Goal: Information Seeking & Learning: Find specific fact

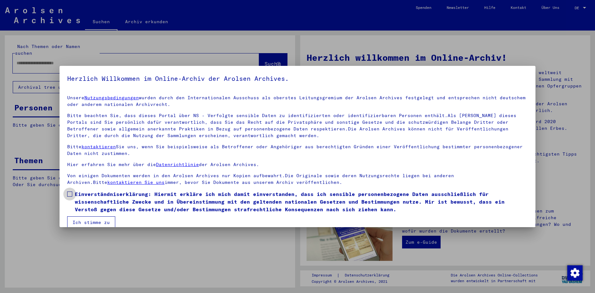
click at [70, 194] on span at bounding box center [69, 194] width 5 height 5
click at [84, 219] on button "Ich stimme zu" at bounding box center [91, 222] width 48 height 12
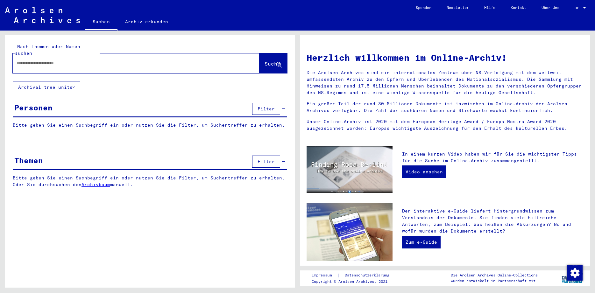
click at [52, 61] on div at bounding box center [126, 63] width 227 height 14
click at [49, 60] on input "text" at bounding box center [128, 63] width 223 height 7
type input "**********"
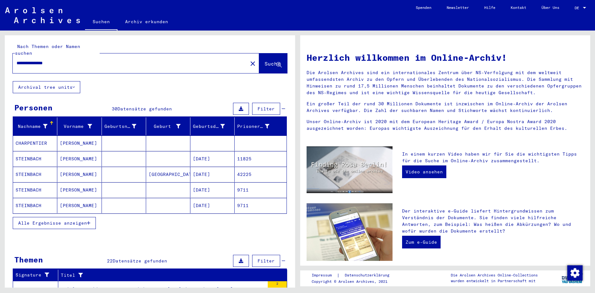
click at [53, 220] on span "Alle Ergebnisse anzeigen" at bounding box center [52, 223] width 69 height 6
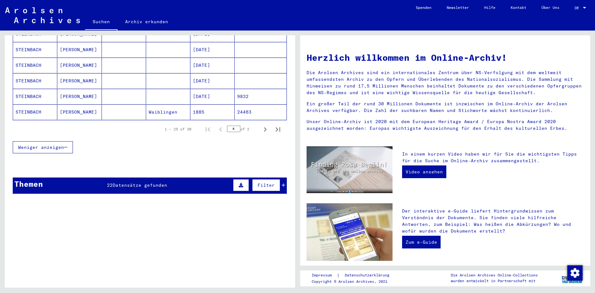
scroll to position [408, 0]
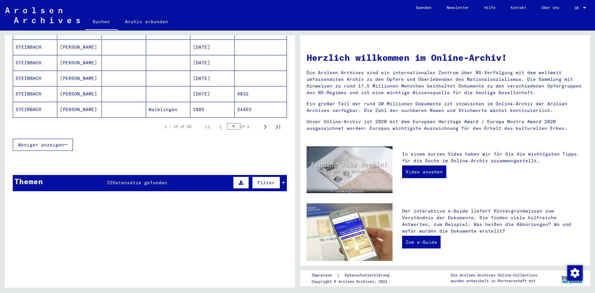
click at [34, 86] on mat-cell "STEINBACH" at bounding box center [35, 93] width 44 height 15
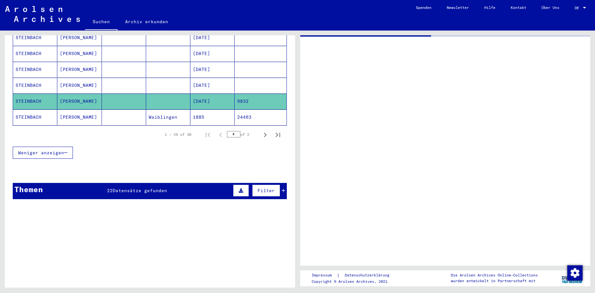
scroll to position [414, 0]
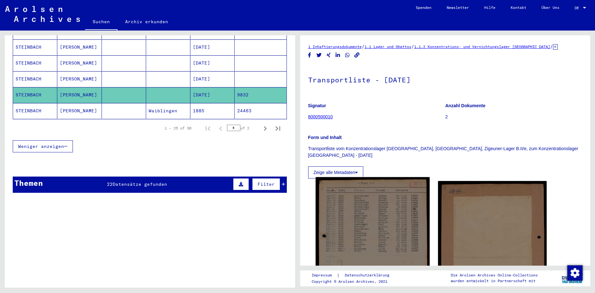
click at [354, 219] on img at bounding box center [372, 256] width 114 height 158
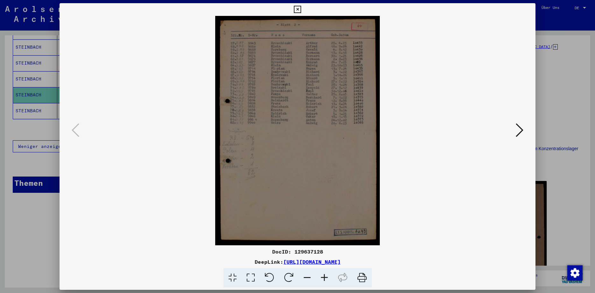
click at [301, 9] on icon at bounding box center [297, 10] width 7 height 8
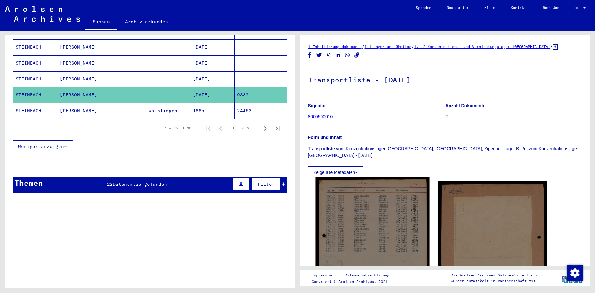
click at [396, 213] on img at bounding box center [372, 256] width 114 height 158
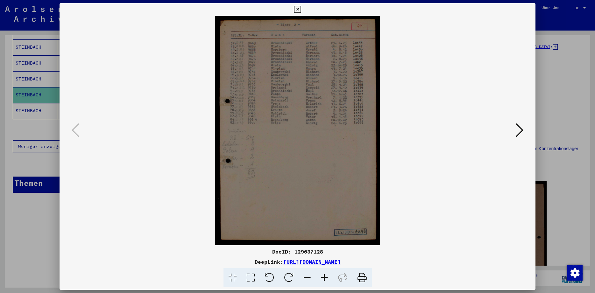
click at [301, 10] on icon at bounding box center [297, 10] width 7 height 8
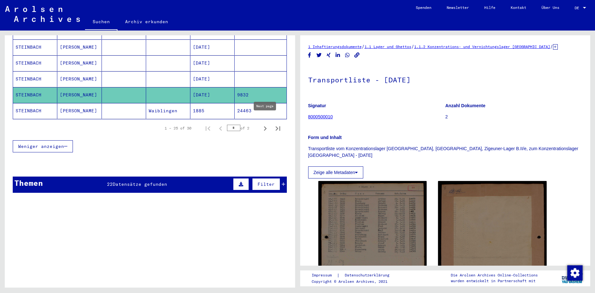
click at [264, 124] on icon "Next page" at bounding box center [265, 128] width 9 height 9
type input "*"
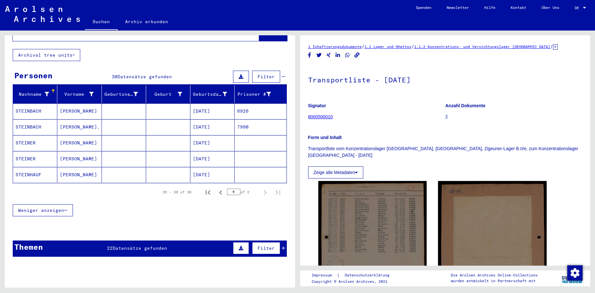
scroll to position [31, 0]
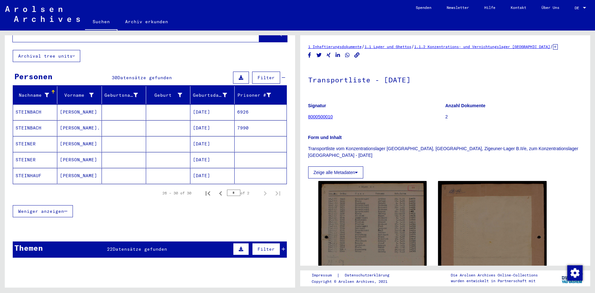
click at [109, 246] on div "Themen 22 Datensätze gefunden Filter" at bounding box center [150, 249] width 274 height 16
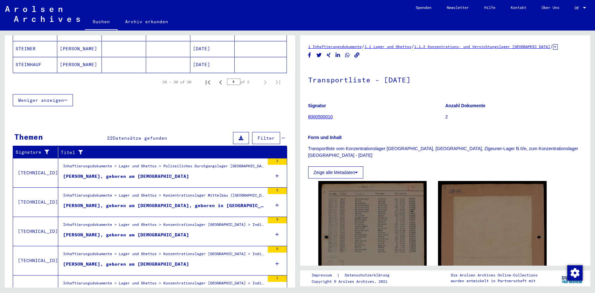
scroll to position [171, 0]
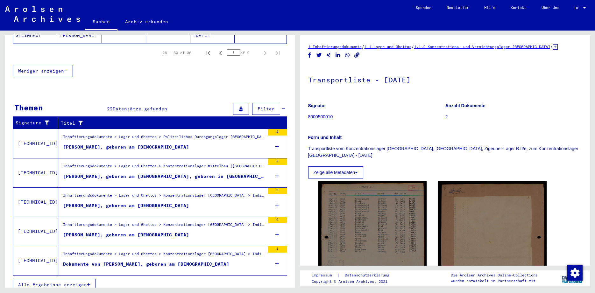
click at [73, 282] on span "Alle Ergebnisse anzeigen" at bounding box center [52, 285] width 69 height 6
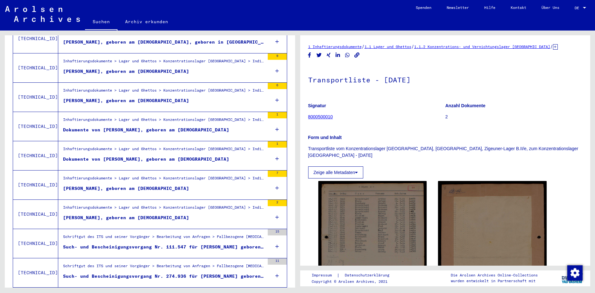
click at [226, 237] on mat-grid-list "Schriftgut des ITS und seiner Vorgänger > Bearbeitung von Anfragen > Fallbezoge…" at bounding box center [163, 243] width 201 height 19
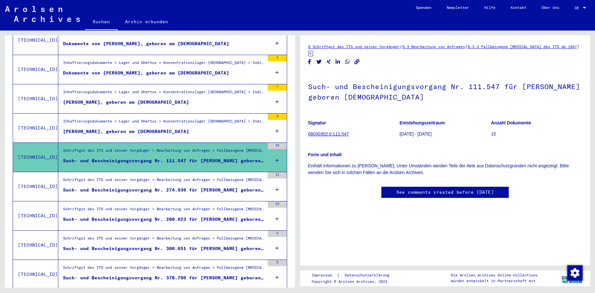
scroll to position [259, 0]
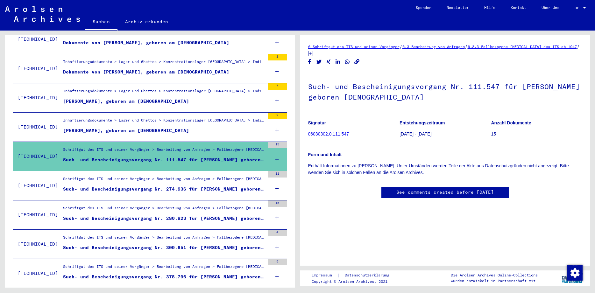
click at [240, 186] on div "Such- und Bescheinigungsvorgang Nr. 274.936 für [PERSON_NAME] geboren [DEMOGRAP…" at bounding box center [163, 189] width 201 height 7
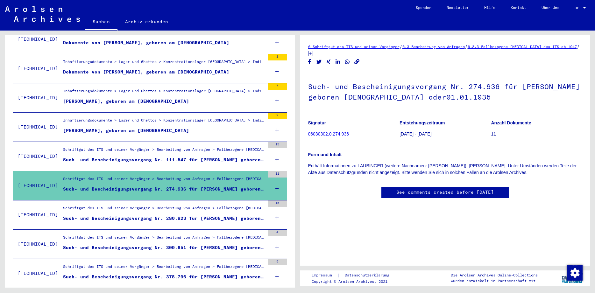
click at [230, 215] on div "Such- und Bescheinigungsvorgang Nr. 280.923 für [PERSON_NAME] geboren [DEMOGRAP…" at bounding box center [163, 218] width 201 height 7
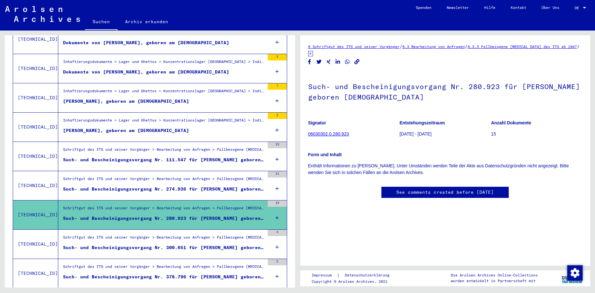
click at [233, 244] on div "Such- und Bescheinigungsvorgang Nr. 300.651 für [PERSON_NAME] geboren [DEMOGRAP…" at bounding box center [163, 247] width 201 height 7
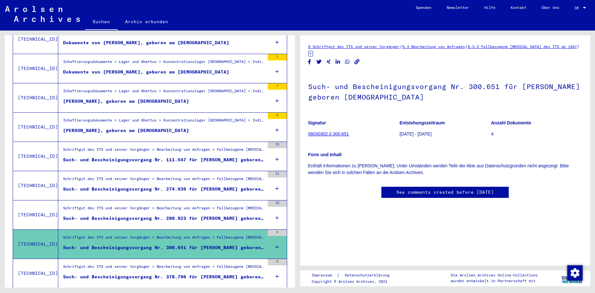
click at [235, 274] on div "Such- und Bescheinigungsvorgang Nr. 378.796 für [PERSON_NAME] geboren [DEMOGRAP…" at bounding box center [163, 277] width 201 height 7
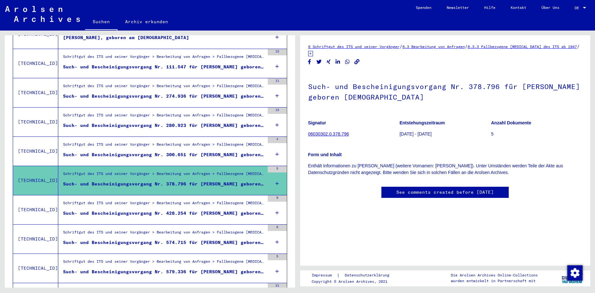
scroll to position [397, 0]
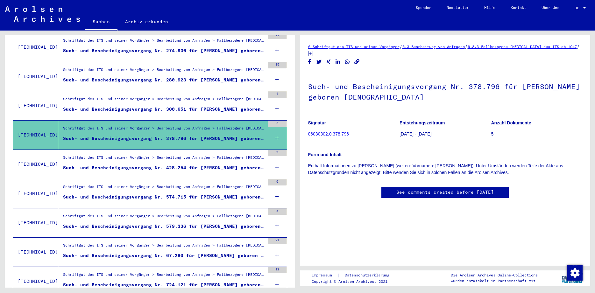
click at [229, 164] on div "Such- und Bescheinigungsvorgang Nr. 428.254 für [PERSON_NAME] geboren [DEMOGRAP…" at bounding box center [163, 167] width 201 height 7
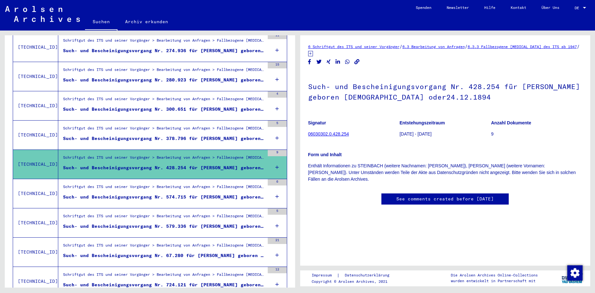
click at [224, 194] on div "Such- und Bescheinigungsvorgang Nr. 574.715 für [PERSON_NAME] geboren [DEMOGRAP…" at bounding box center [163, 197] width 201 height 7
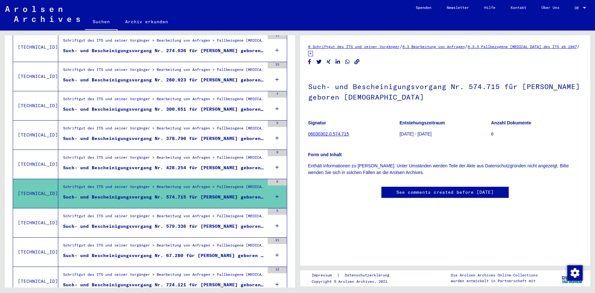
click at [228, 223] on div "Such- und Bescheinigungsvorgang Nr. 579.336 für [PERSON_NAME] geboren [DEMOGRAP…" at bounding box center [163, 226] width 201 height 7
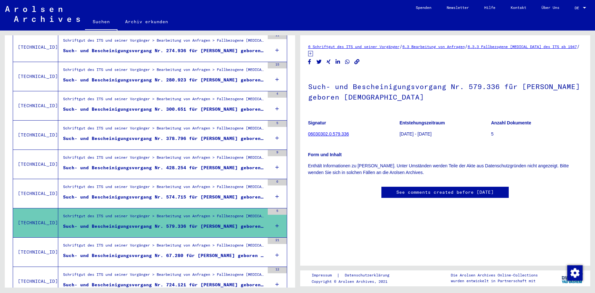
click at [235, 252] on div "Such- und Bescheinigungsvorgang Nr. 67.280 für [PERSON_NAME] geboren [DEMOGRAPH…" at bounding box center [163, 255] width 201 height 7
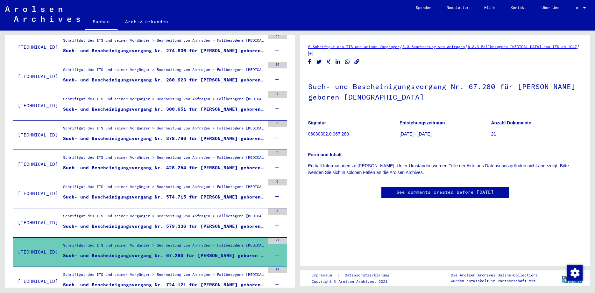
click at [229, 282] on div "Such- und Bescheinigungsvorgang Nr. 724.121 für [PERSON_NAME] geboren [DEMOGRAP…" at bounding box center [163, 285] width 201 height 7
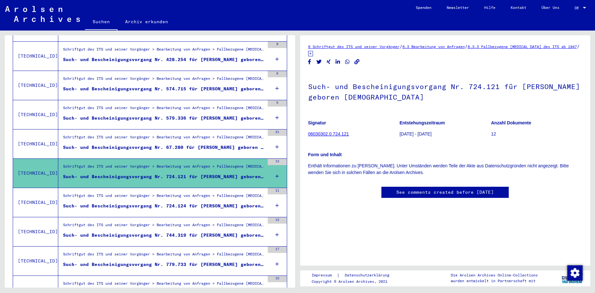
scroll to position [529, 0]
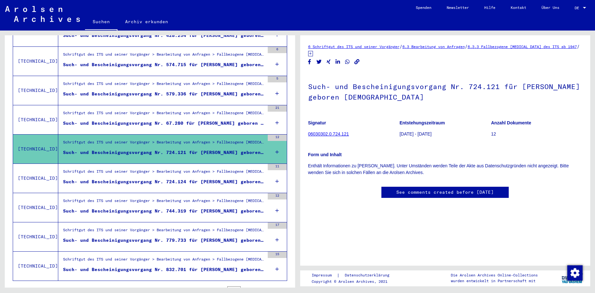
click at [226, 178] on div "Such- und Bescheinigungsvorgang Nr. 724.124 für [PERSON_NAME] geboren [DEMOGRAP…" at bounding box center [163, 181] width 201 height 7
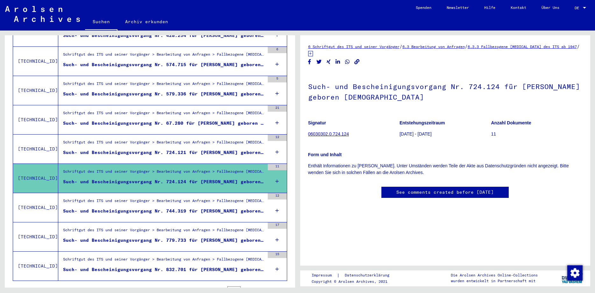
click at [225, 208] on div "Such- und Bescheinigungsvorgang Nr. 744.319 für [PERSON_NAME] geboren [DEMOGRAP…" at bounding box center [163, 211] width 201 height 7
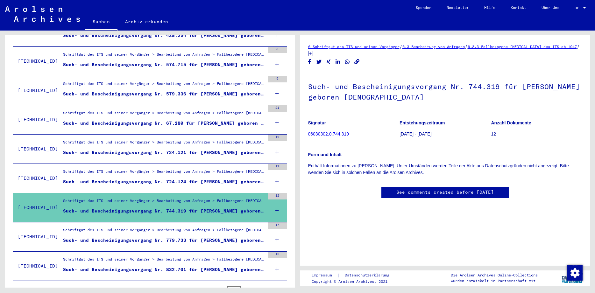
click at [225, 237] on div "Such- und Bescheinigungsvorgang Nr. 779.733 für [PERSON_NAME] geboren [DEMOGRAP…" at bounding box center [163, 240] width 201 height 7
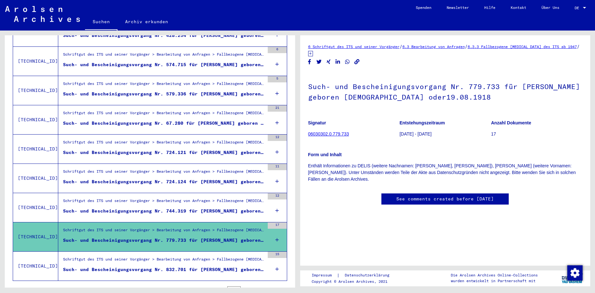
click at [219, 266] on div "Such- und Bescheinigungsvorgang Nr. 832.701 für [PERSON_NAME] geboren [DEMOGRAP…" at bounding box center [163, 269] width 201 height 7
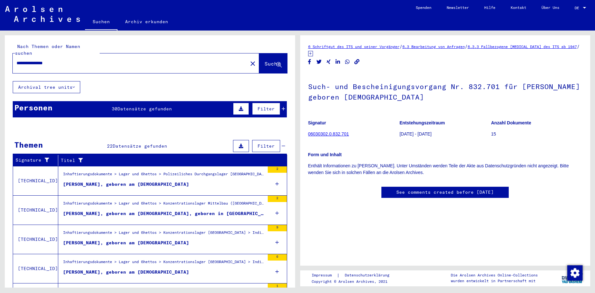
click at [153, 106] on span "Datensätze gefunden" at bounding box center [144, 109] width 54 height 6
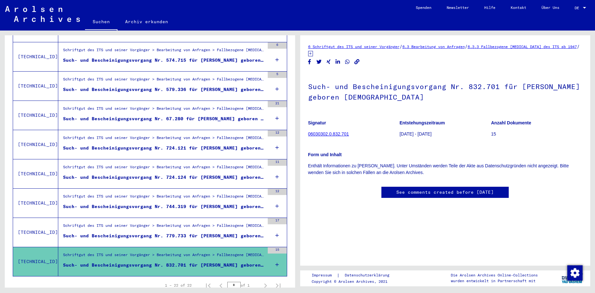
scroll to position [672, 0]
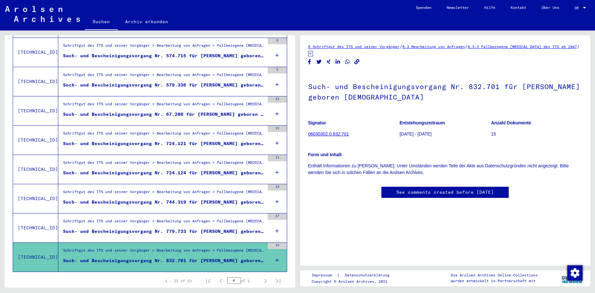
click at [230, 199] on div "Such- und Bescheinigungsvorgang Nr. 744.319 für [PERSON_NAME] geboren [DEMOGRAP…" at bounding box center [163, 202] width 201 height 7
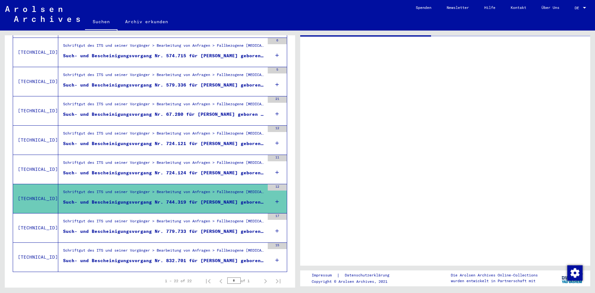
scroll to position [538, 0]
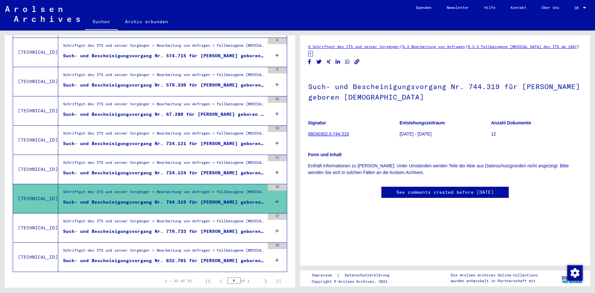
click at [233, 170] on div "Such- und Bescheinigungsvorgang Nr. 724.124 für [PERSON_NAME] geboren [DEMOGRAP…" at bounding box center [163, 173] width 201 height 7
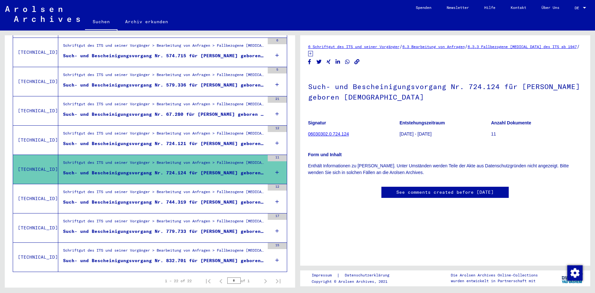
click at [237, 140] on div "Such- und Bescheinigungsvorgang Nr. 724.121 für [PERSON_NAME] geboren [DEMOGRAP…" at bounding box center [163, 143] width 201 height 7
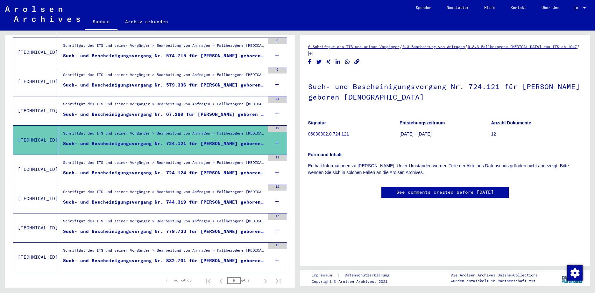
click at [237, 111] on div "Such- und Bescheinigungsvorgang Nr. 67.280 für [PERSON_NAME] geboren [DEMOGRAPH…" at bounding box center [163, 114] width 201 height 7
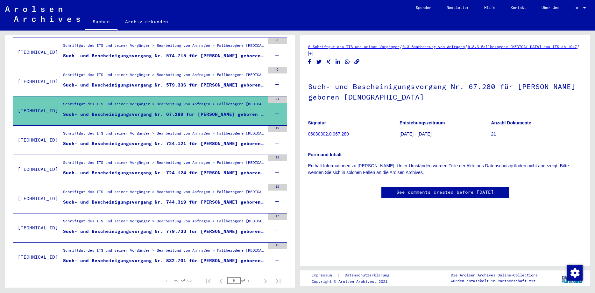
click at [236, 82] on div "Such- und Bescheinigungsvorgang Nr. 579.336 für [PERSON_NAME] geboren [DEMOGRAP…" at bounding box center [163, 85] width 201 height 7
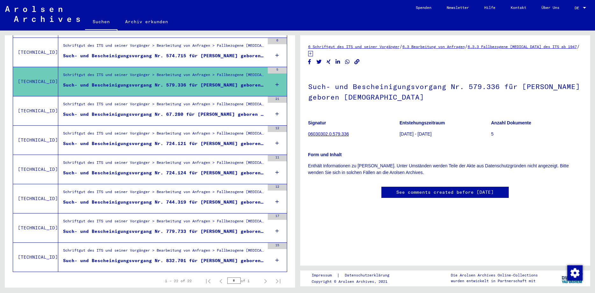
click at [235, 52] on div "Such- und Bescheinigungsvorgang Nr. 574.715 für [PERSON_NAME] geboren [DEMOGRAP…" at bounding box center [163, 55] width 201 height 7
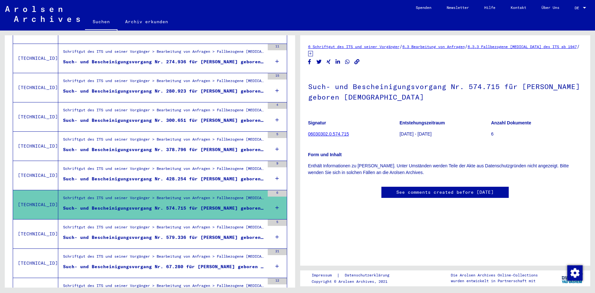
scroll to position [376, 0]
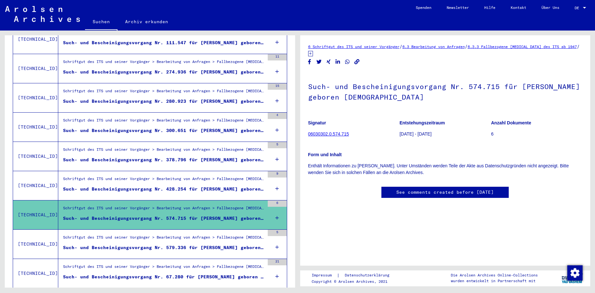
click at [227, 127] on div "Such- und Bescheinigungsvorgang Nr. 300.651 für [PERSON_NAME] geboren [DEMOGRAP…" at bounding box center [163, 130] width 201 height 7
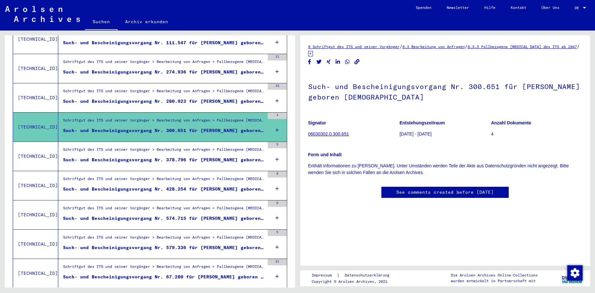
click at [230, 88] on div "Schriftgut des ITS und seiner Vorgänger > Bearbeitung von Anfragen > Fallbezoge…" at bounding box center [163, 92] width 201 height 9
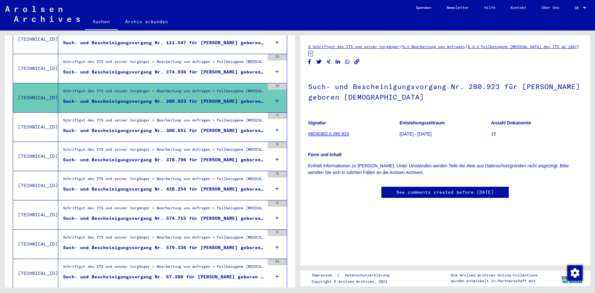
click at [228, 59] on div "Schriftgut des ITS und seiner Vorgänger > Bearbeitung von Anfragen > Fallbezoge…" at bounding box center [163, 63] width 201 height 9
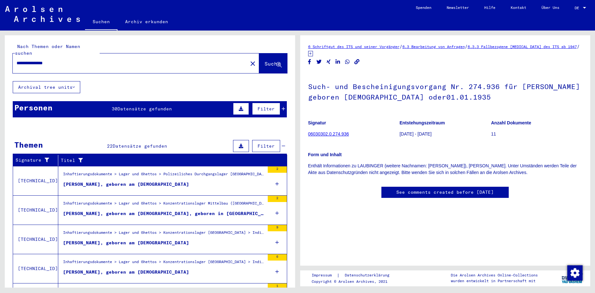
click at [36, 60] on input "**********" at bounding box center [130, 63] width 227 height 7
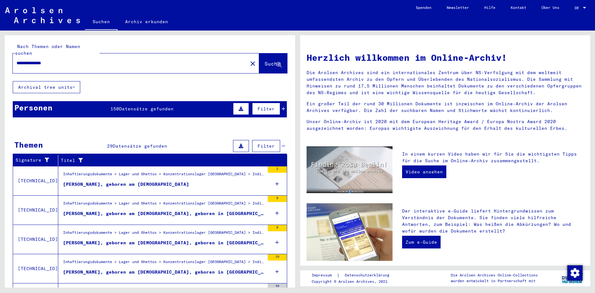
click at [166, 181] on div "[PERSON_NAME], geboren am [DEMOGRAPHIC_DATA]" at bounding box center [126, 184] width 126 height 7
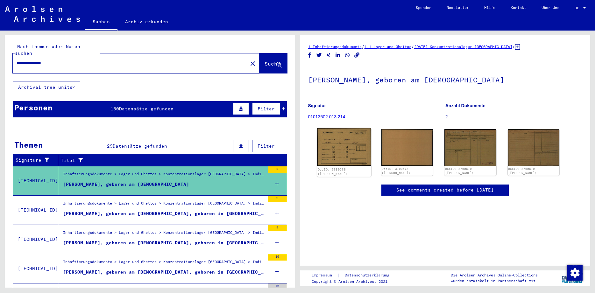
click at [338, 154] on img at bounding box center [344, 147] width 54 height 38
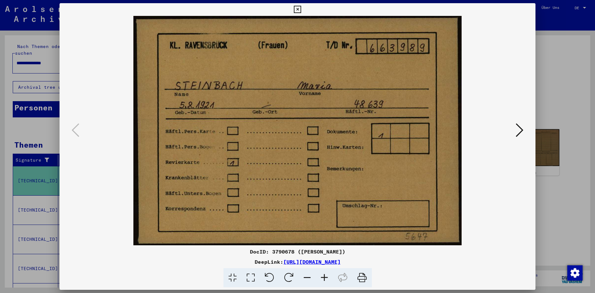
click at [520, 132] on icon at bounding box center [519, 129] width 8 height 15
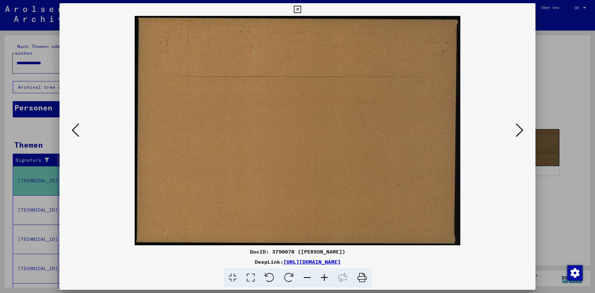
click at [520, 132] on icon at bounding box center [519, 129] width 8 height 15
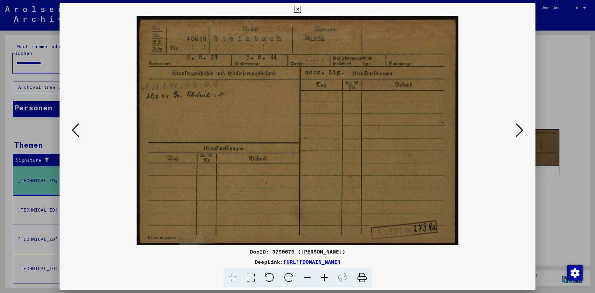
click at [520, 132] on icon at bounding box center [519, 129] width 8 height 15
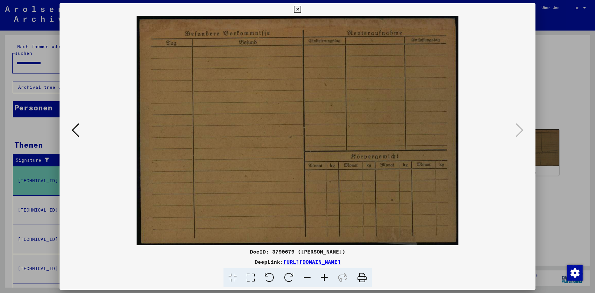
click at [301, 8] on icon at bounding box center [297, 10] width 7 height 8
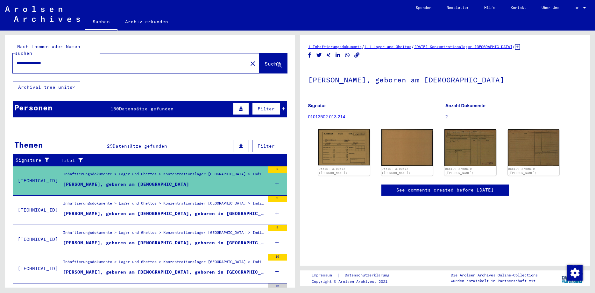
click at [150, 202] on div "Inhaftierungsdokumente > Lager und Ghettos > Konzentrationslager [GEOGRAPHIC_DA…" at bounding box center [163, 204] width 201 height 9
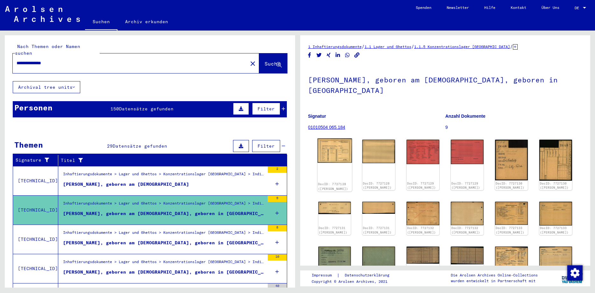
click at [336, 156] on img at bounding box center [334, 150] width 34 height 24
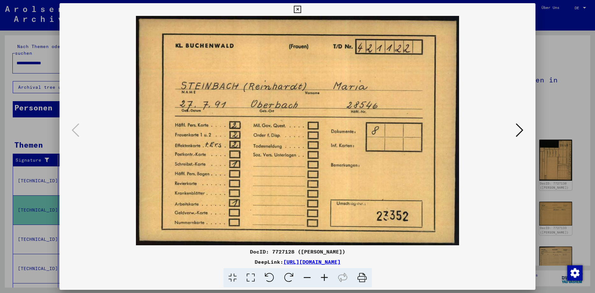
click at [520, 129] on icon at bounding box center [519, 129] width 8 height 15
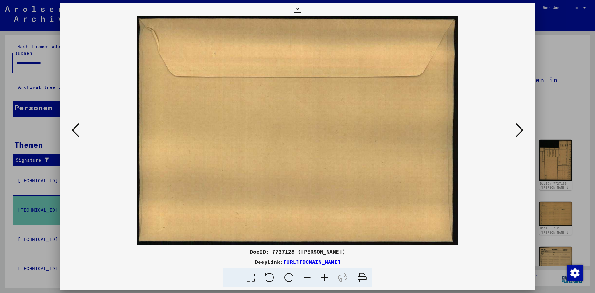
click at [520, 129] on icon at bounding box center [519, 129] width 8 height 15
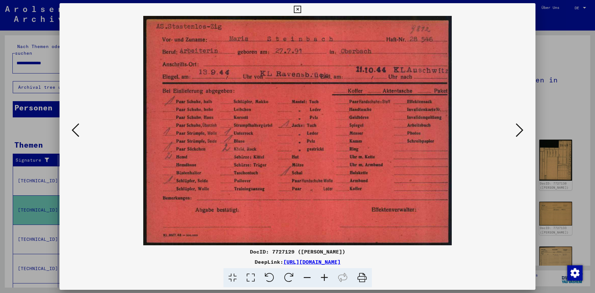
click at [520, 129] on icon at bounding box center [519, 129] width 8 height 15
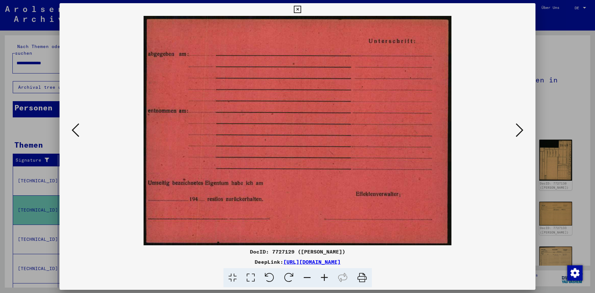
click at [520, 129] on icon at bounding box center [519, 129] width 8 height 15
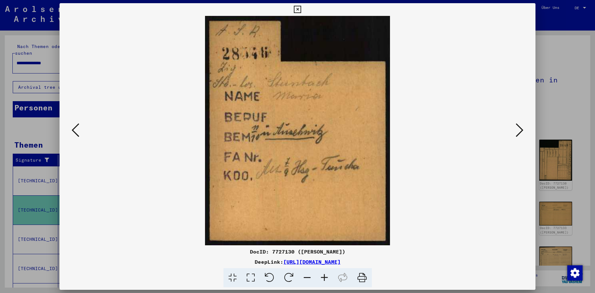
click at [520, 129] on icon at bounding box center [519, 129] width 8 height 15
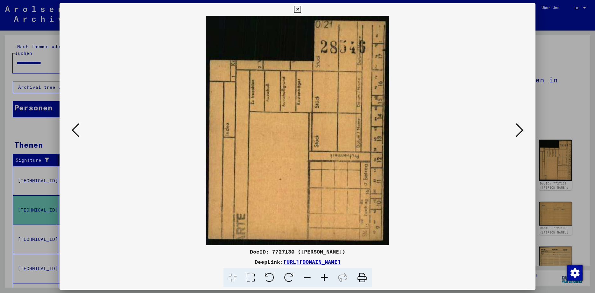
click at [520, 129] on icon at bounding box center [519, 129] width 8 height 15
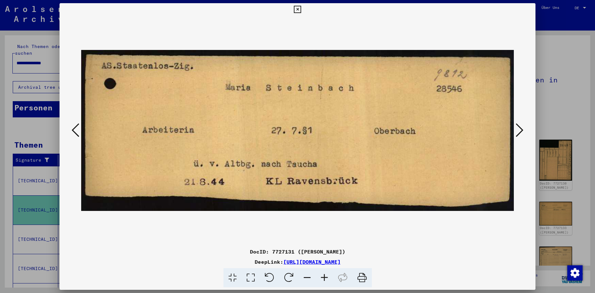
click at [301, 7] on icon at bounding box center [297, 10] width 7 height 8
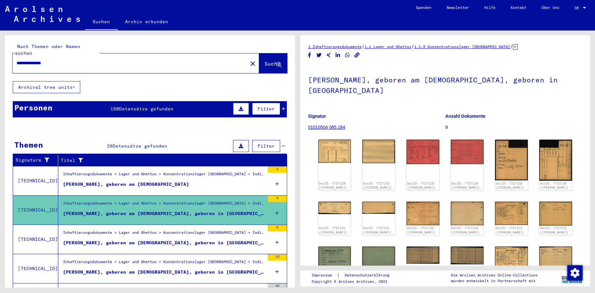
click at [138, 240] on div "[PERSON_NAME], geboren am [DEMOGRAPHIC_DATA], geboren in [GEOGRAPHIC_DATA]" at bounding box center [163, 243] width 201 height 7
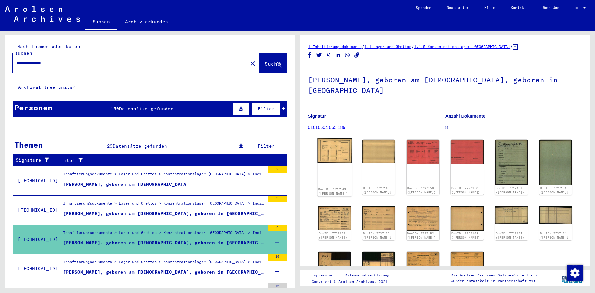
click at [324, 142] on img at bounding box center [334, 150] width 34 height 24
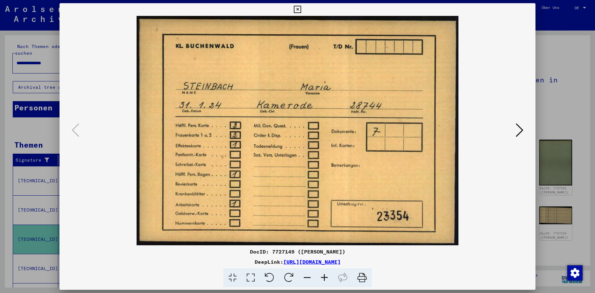
click at [518, 131] on icon at bounding box center [519, 129] width 8 height 15
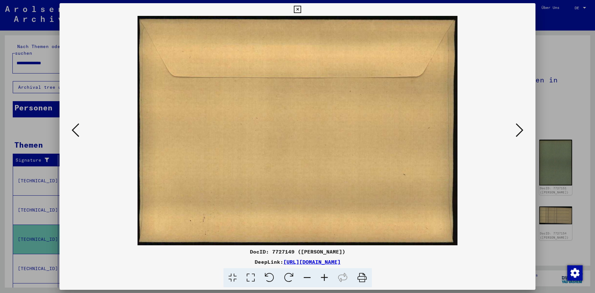
click at [518, 131] on icon at bounding box center [519, 129] width 8 height 15
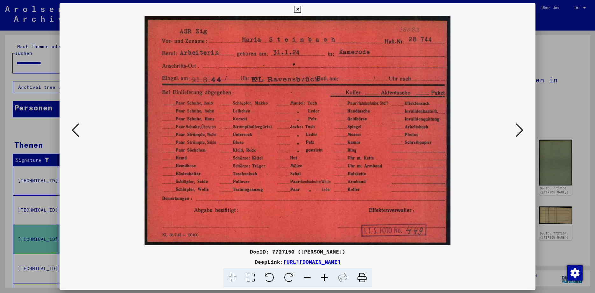
click at [518, 131] on icon at bounding box center [519, 129] width 8 height 15
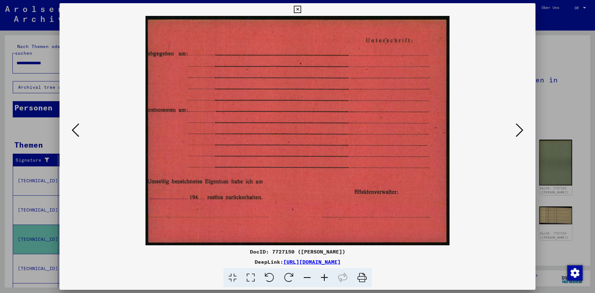
click at [518, 131] on icon at bounding box center [519, 129] width 8 height 15
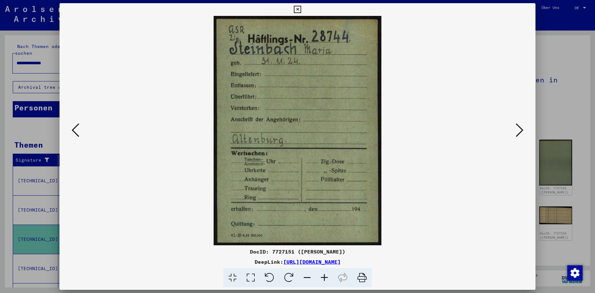
click at [518, 131] on icon at bounding box center [519, 129] width 8 height 15
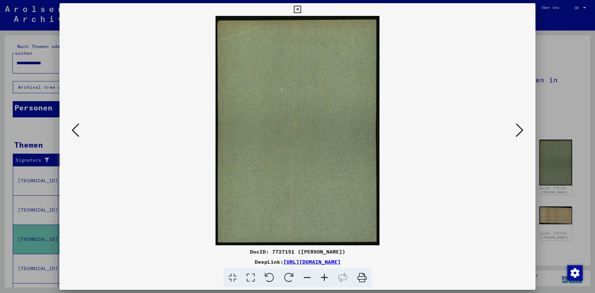
click at [518, 131] on icon at bounding box center [519, 129] width 8 height 15
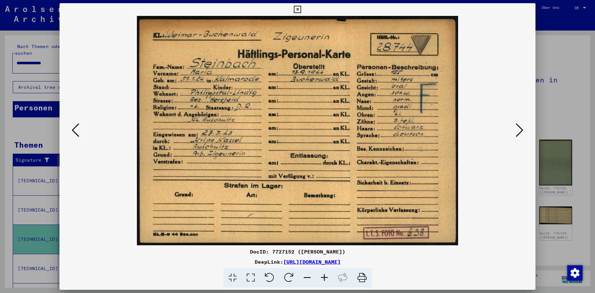
click at [518, 131] on icon at bounding box center [519, 129] width 8 height 15
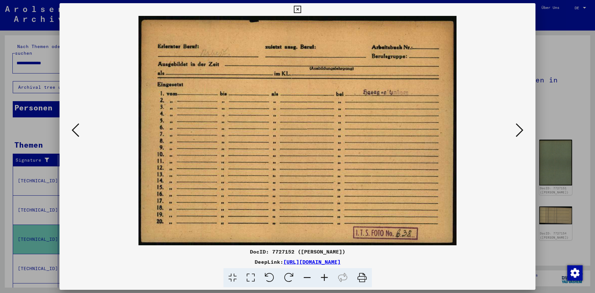
click at [301, 10] on icon at bounding box center [297, 10] width 7 height 8
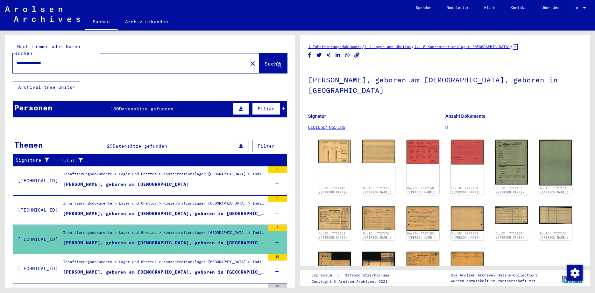
click at [159, 269] on div "[PERSON_NAME], geboren am [DEMOGRAPHIC_DATA], geboren in [GEOGRAPHIC_DATA]" at bounding box center [163, 272] width 201 height 7
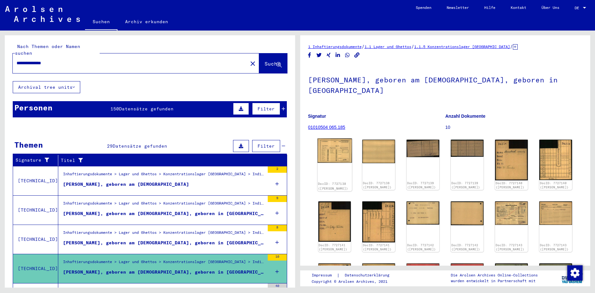
click at [340, 153] on img at bounding box center [334, 150] width 34 height 24
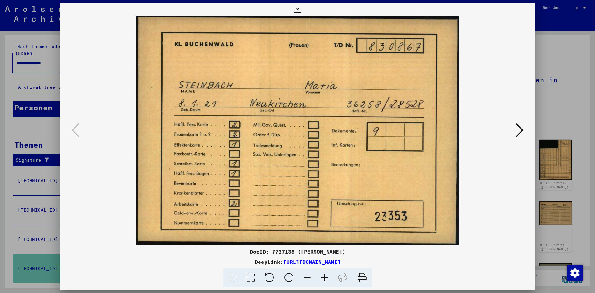
click at [521, 129] on icon at bounding box center [519, 129] width 8 height 15
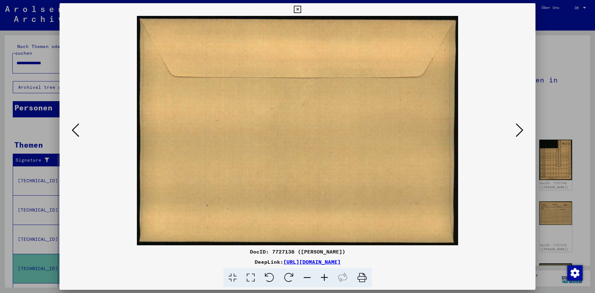
click at [521, 129] on icon at bounding box center [519, 129] width 8 height 15
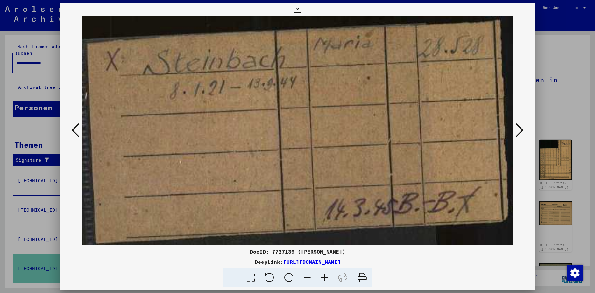
click at [521, 129] on icon at bounding box center [519, 129] width 8 height 15
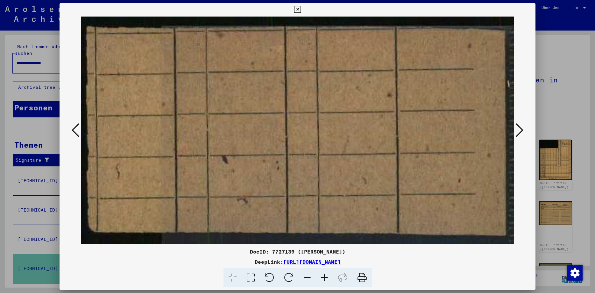
click at [521, 129] on icon at bounding box center [519, 129] width 8 height 15
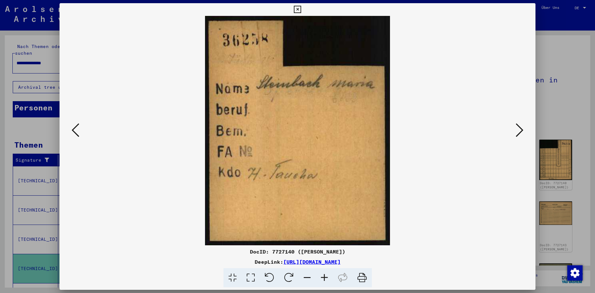
click at [521, 129] on icon at bounding box center [519, 129] width 8 height 15
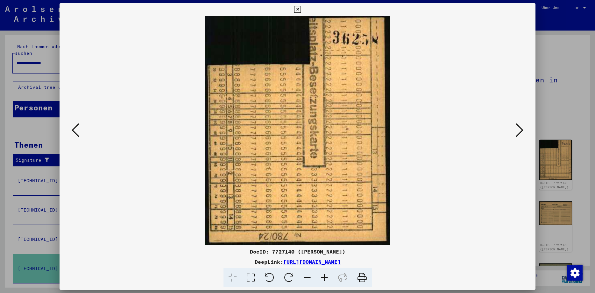
click at [521, 129] on icon at bounding box center [519, 129] width 8 height 15
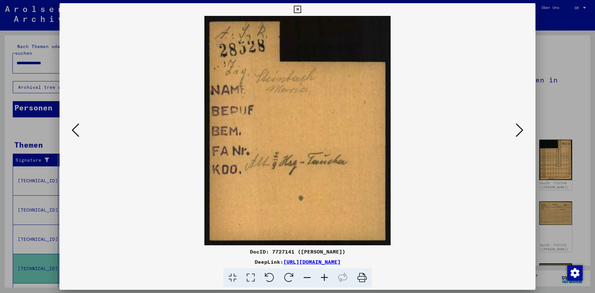
click at [521, 129] on icon at bounding box center [519, 129] width 8 height 15
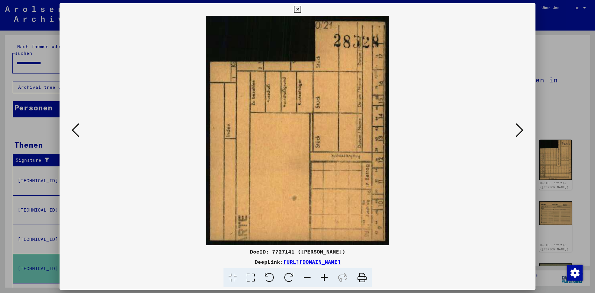
click at [521, 129] on icon at bounding box center [519, 129] width 8 height 15
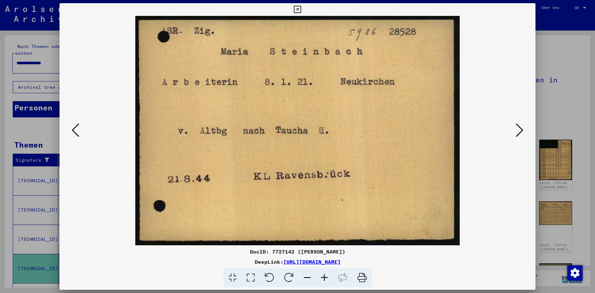
click at [521, 129] on icon at bounding box center [519, 129] width 8 height 15
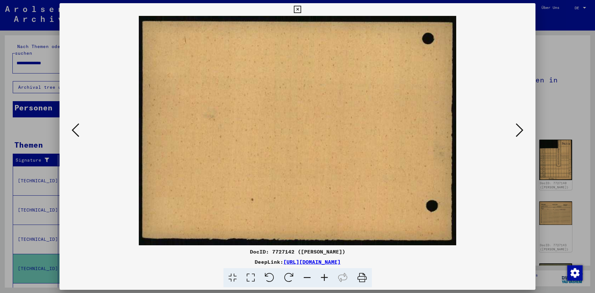
click at [71, 131] on button at bounding box center [75, 131] width 11 height 18
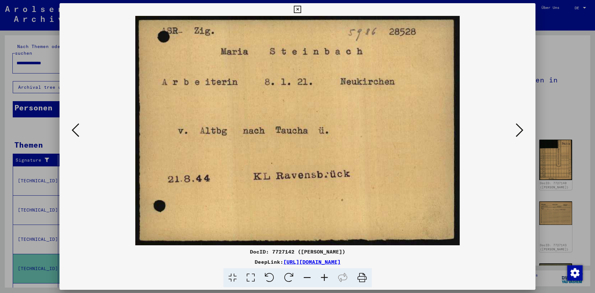
click at [520, 131] on icon at bounding box center [519, 129] width 8 height 15
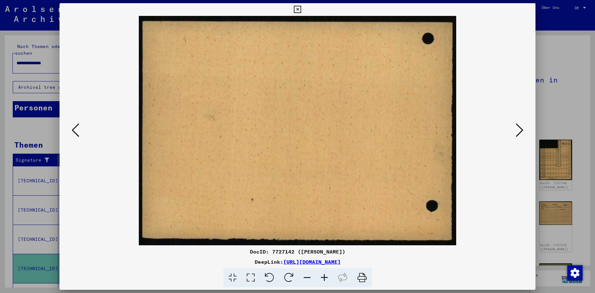
click at [520, 131] on icon at bounding box center [519, 129] width 8 height 15
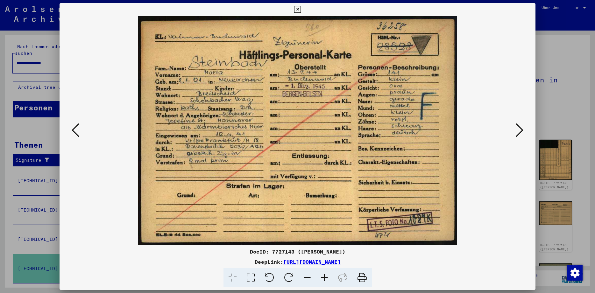
click at [301, 9] on icon at bounding box center [297, 10] width 7 height 8
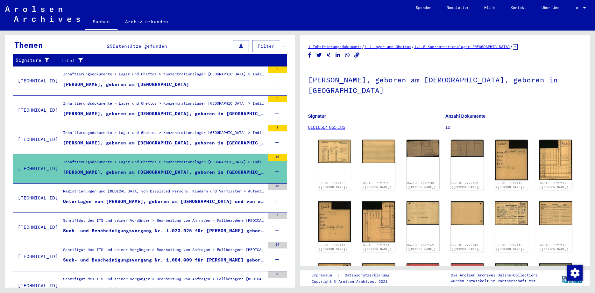
scroll to position [104, 0]
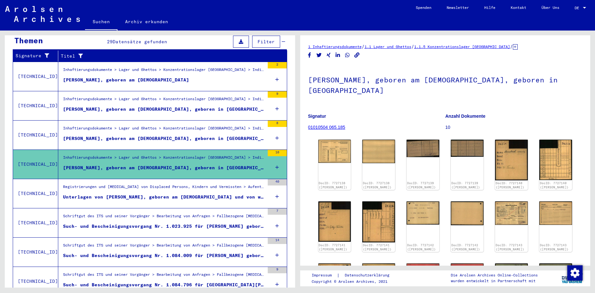
click at [190, 194] on div "Unterlagen von [PERSON_NAME], geboren am [DEMOGRAPHIC_DATA] und von weiteren Pe…" at bounding box center [163, 197] width 201 height 7
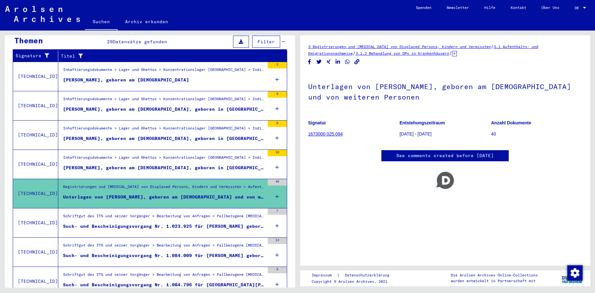
click at [189, 223] on div "Such- und Bescheinigungsvorgang Nr. 1.023.925 für [PERSON_NAME] geboren [DEMOGR…" at bounding box center [163, 226] width 201 height 7
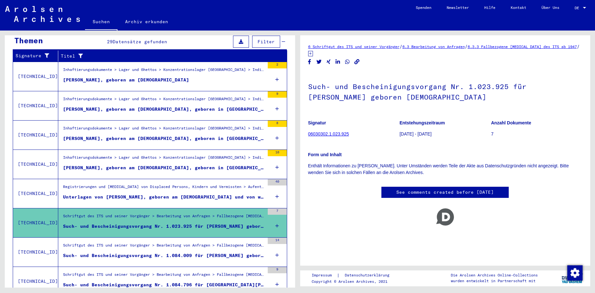
click at [198, 245] on figure "Schriftgut des ITS und seiner Vorgänger > Bearbeitung von Anfragen > Fallbezoge…" at bounding box center [163, 247] width 201 height 10
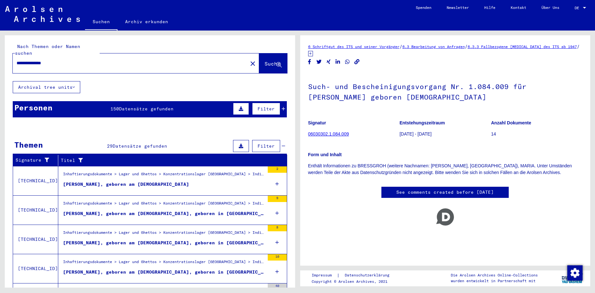
click at [60, 60] on input "**********" at bounding box center [130, 63] width 227 height 7
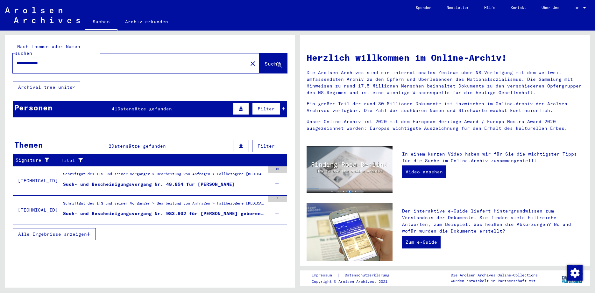
click at [194, 181] on div "Such- und Bescheinigungsvorgang Nr. 48.854 für [PERSON_NAME]" at bounding box center [149, 184] width 172 height 7
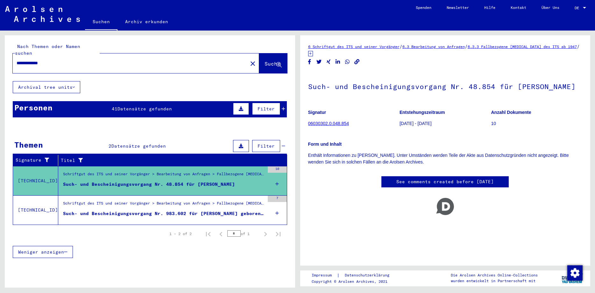
click at [190, 210] on div "Such- und Bescheinigungsvorgang Nr. 983.602 für [PERSON_NAME] geboren [DEMOGRAP…" at bounding box center [163, 213] width 201 height 7
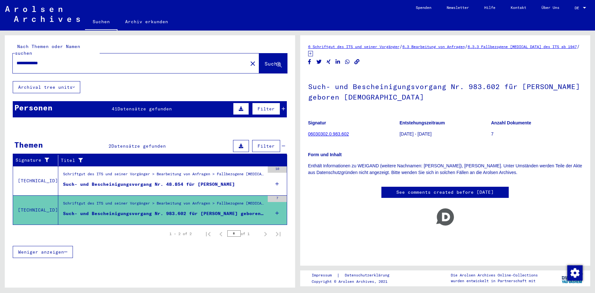
click at [160, 101] on div "Personen 41 Datensätze gefunden Filter" at bounding box center [150, 109] width 274 height 16
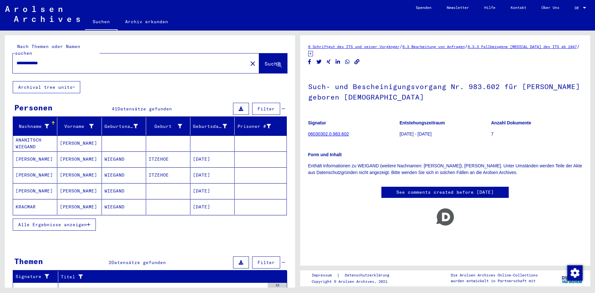
click at [69, 222] on span "Alle Ergebnisse anzeigen" at bounding box center [52, 225] width 69 height 6
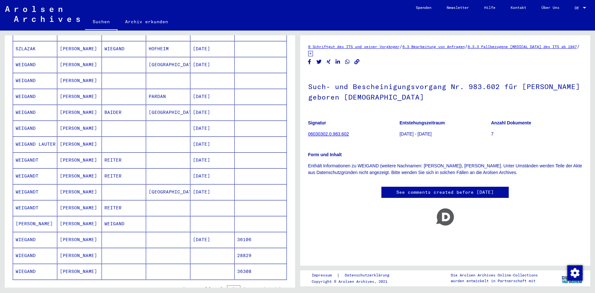
scroll to position [265, 0]
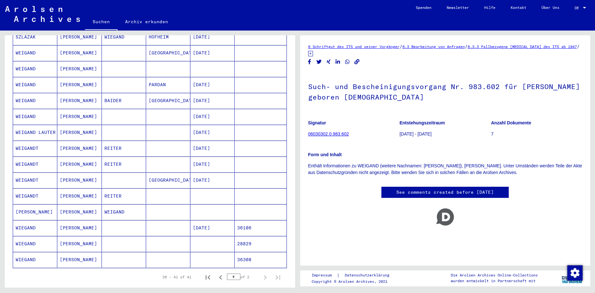
click at [22, 222] on mat-cell "WIEGAND" at bounding box center [35, 228] width 44 height 16
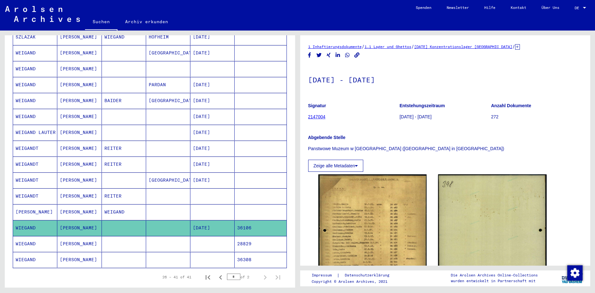
click at [27, 239] on mat-cell "WIEGAND" at bounding box center [35, 244] width 44 height 16
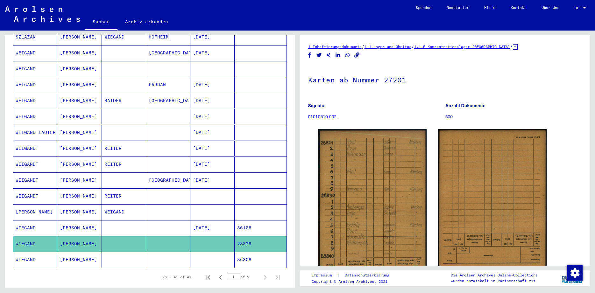
click at [38, 257] on mat-cell "WIEGAND" at bounding box center [35, 260] width 44 height 16
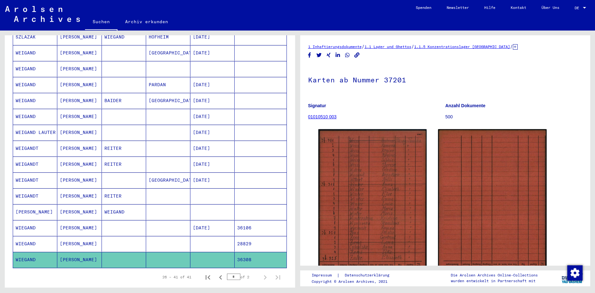
click at [27, 189] on mat-cell "WEIGANDT" at bounding box center [35, 196] width 44 height 16
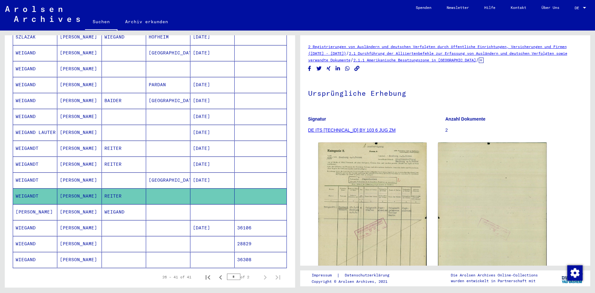
click at [24, 172] on mat-cell "WEIGANDT" at bounding box center [35, 180] width 44 height 16
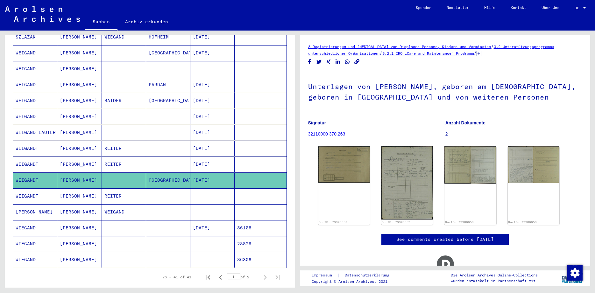
click at [28, 157] on mat-cell "WEIGANDT" at bounding box center [35, 165] width 44 height 16
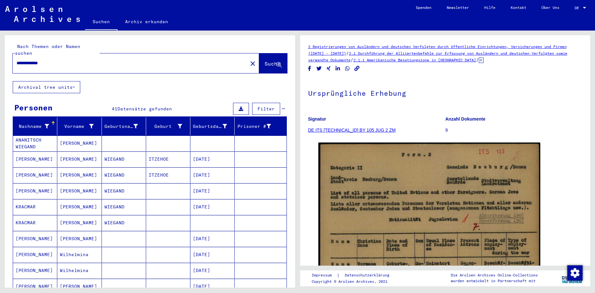
click at [59, 61] on div "**********" at bounding box center [128, 63] width 231 height 14
click at [59, 60] on div "**********" at bounding box center [128, 63] width 231 height 14
click at [59, 60] on input "**********" at bounding box center [130, 63] width 227 height 7
type input "*"
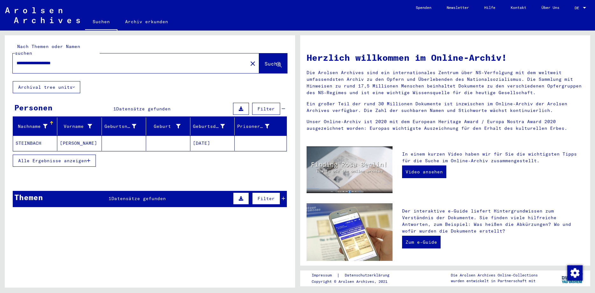
click at [139, 197] on div "Themen 1 Datensätze gefunden Filter" at bounding box center [150, 199] width 274 height 16
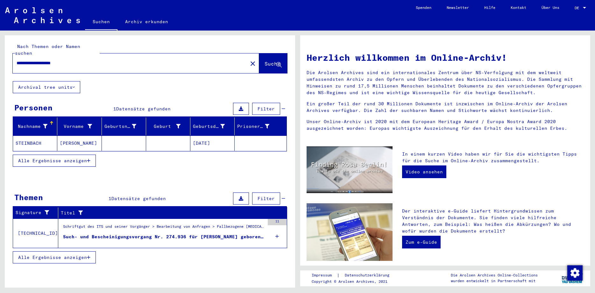
click at [209, 233] on div "Such- und Bescheinigungsvorgang Nr. 274.936 für [PERSON_NAME] geboren [DEMOGRAP…" at bounding box center [163, 236] width 201 height 7
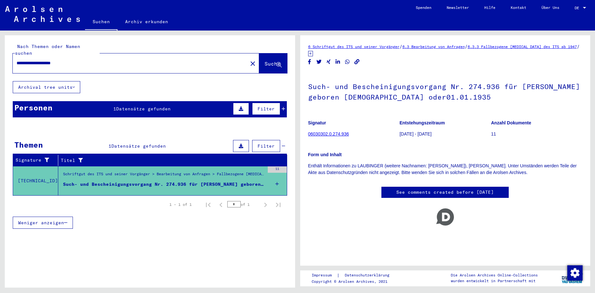
click at [96, 56] on div "**********" at bounding box center [128, 63] width 231 height 14
click at [91, 60] on input "**********" at bounding box center [130, 63] width 227 height 7
type input "**********"
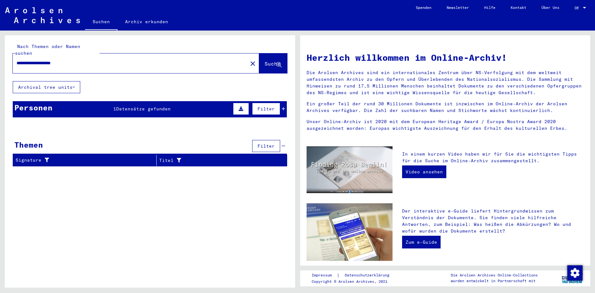
click at [148, 106] on span "Datensätze gefunden" at bounding box center [143, 109] width 54 height 6
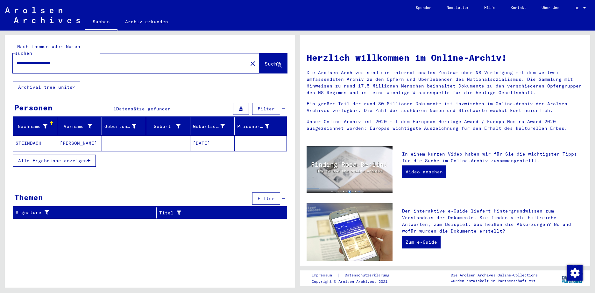
click at [37, 136] on mat-cell "STEINBACH" at bounding box center [35, 143] width 44 height 15
